Goal: Task Accomplishment & Management: Manage account settings

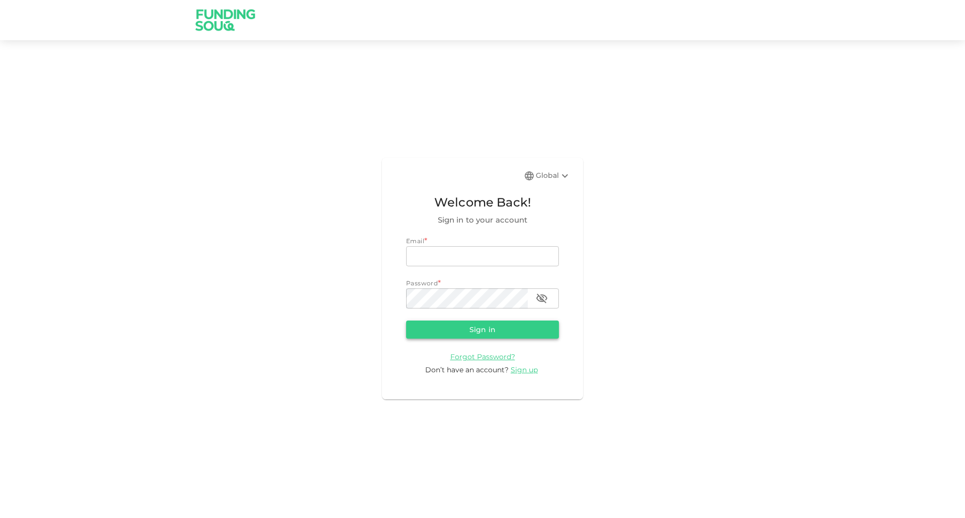
type input "[EMAIL_ADDRESS][DOMAIN_NAME]"
click at [468, 330] on button "Sign in" at bounding box center [482, 330] width 153 height 18
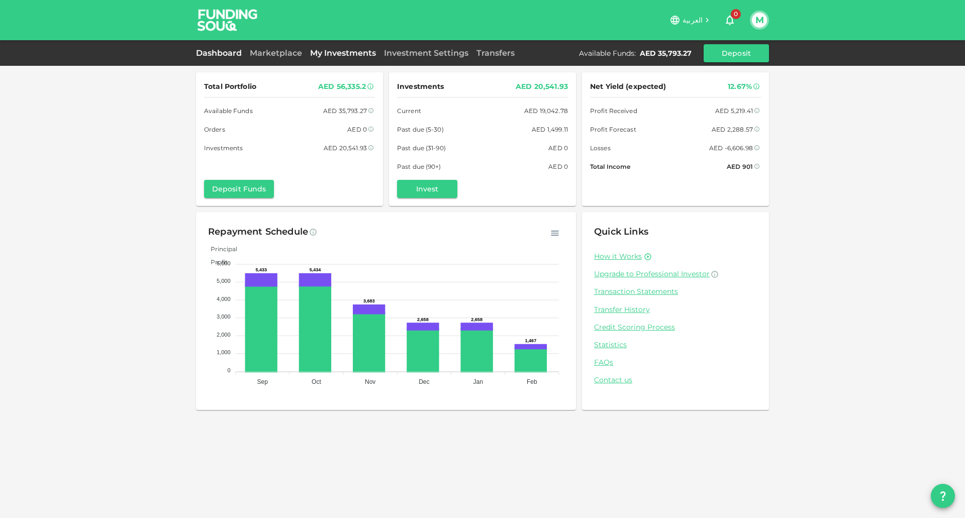
click at [327, 51] on link "My Investments" at bounding box center [343, 53] width 74 height 10
